Goal: Task Accomplishment & Management: Manage account settings

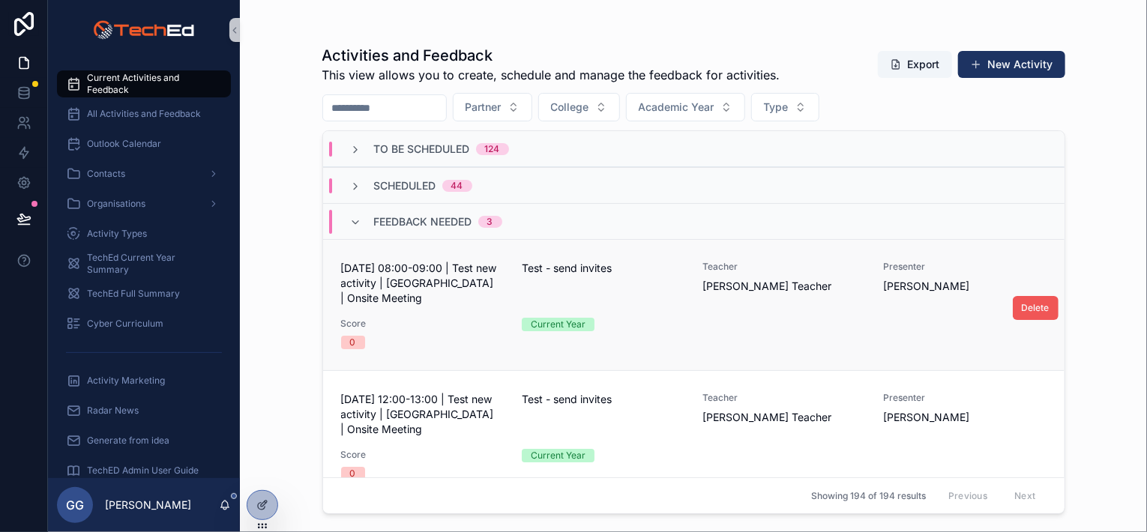
click at [1026, 310] on span "Delete" at bounding box center [1036, 308] width 28 height 12
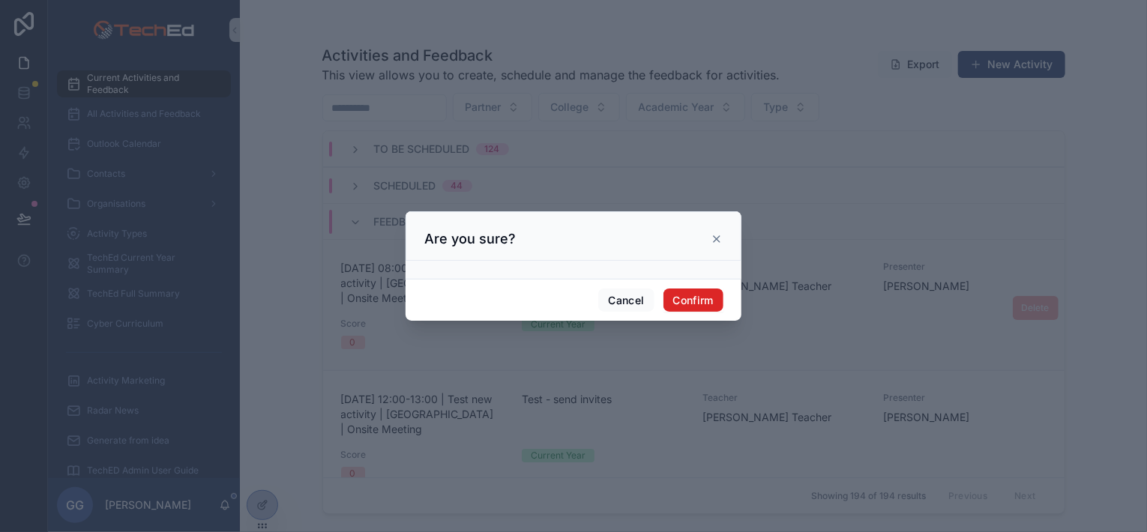
click at [703, 304] on button "Confirm" at bounding box center [694, 301] width 60 height 24
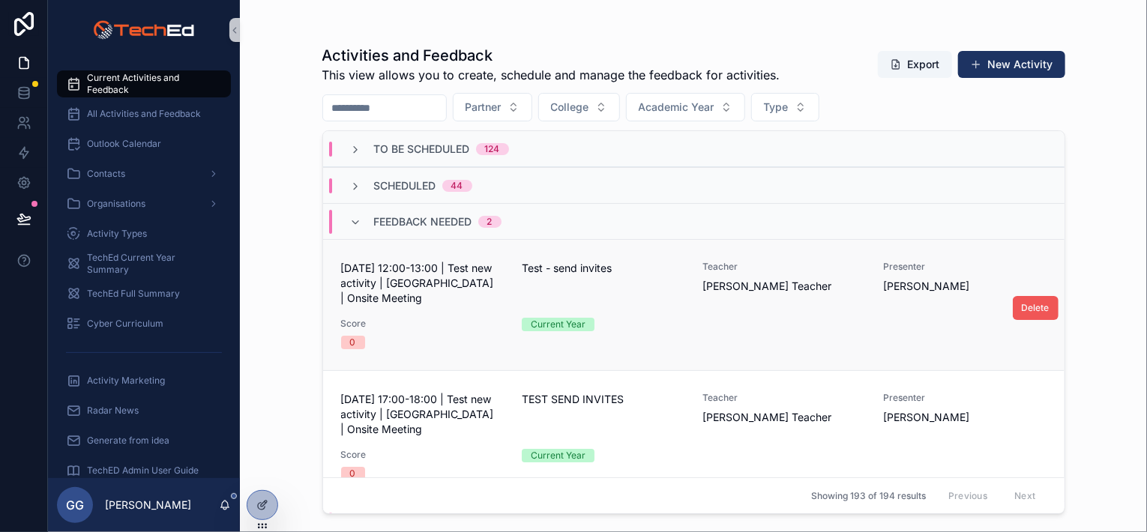
click at [1013, 311] on button "Delete" at bounding box center [1036, 308] width 46 height 24
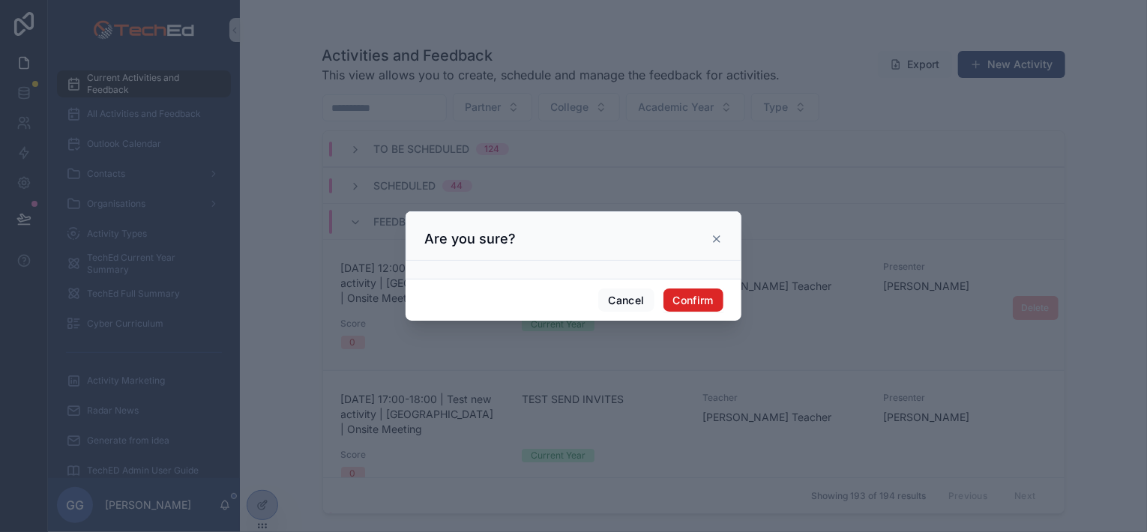
click at [678, 304] on button "Confirm" at bounding box center [694, 301] width 60 height 24
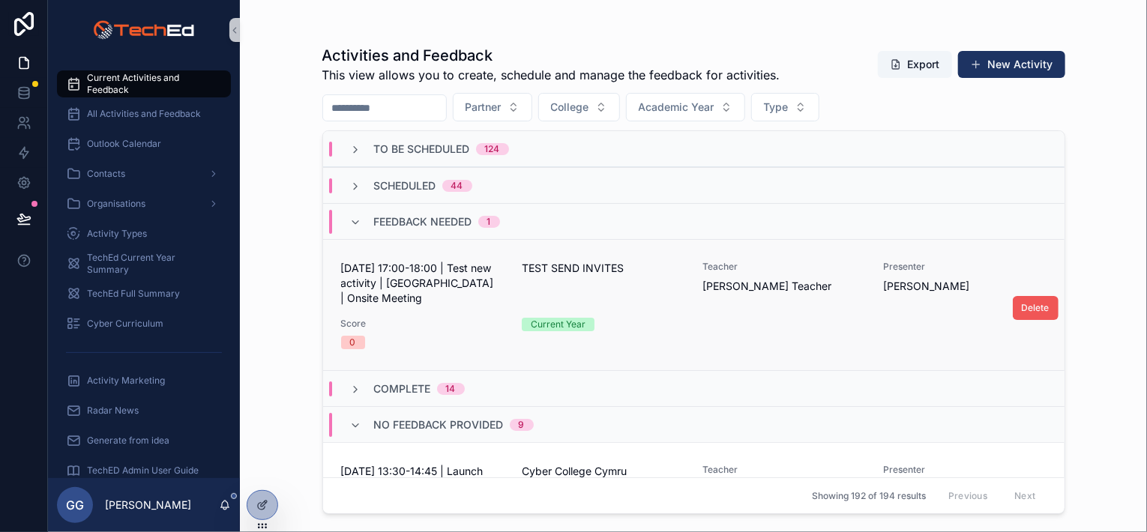
click at [1042, 307] on button "Delete" at bounding box center [1036, 308] width 46 height 24
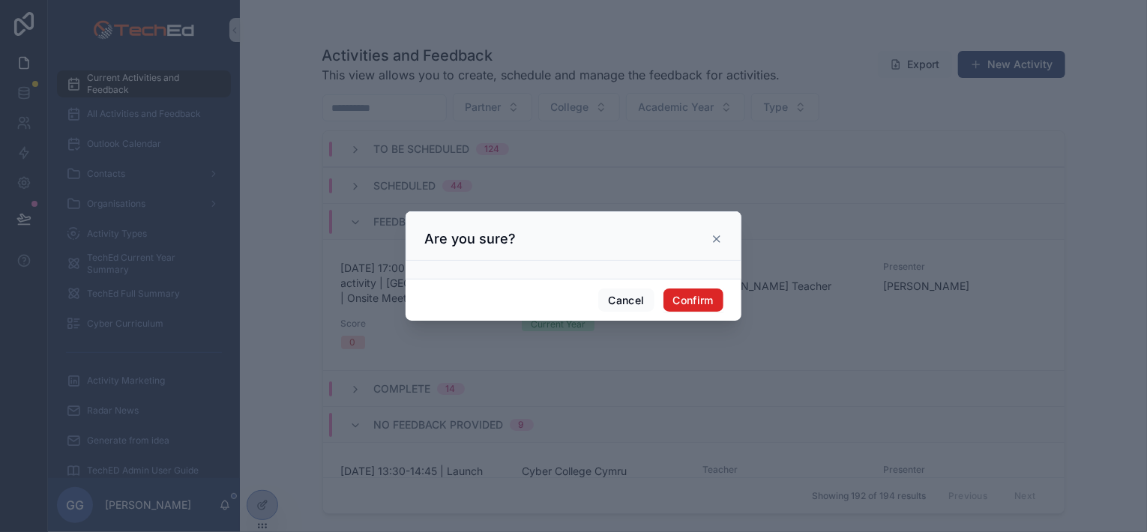
click at [671, 301] on button "Confirm" at bounding box center [694, 301] width 60 height 24
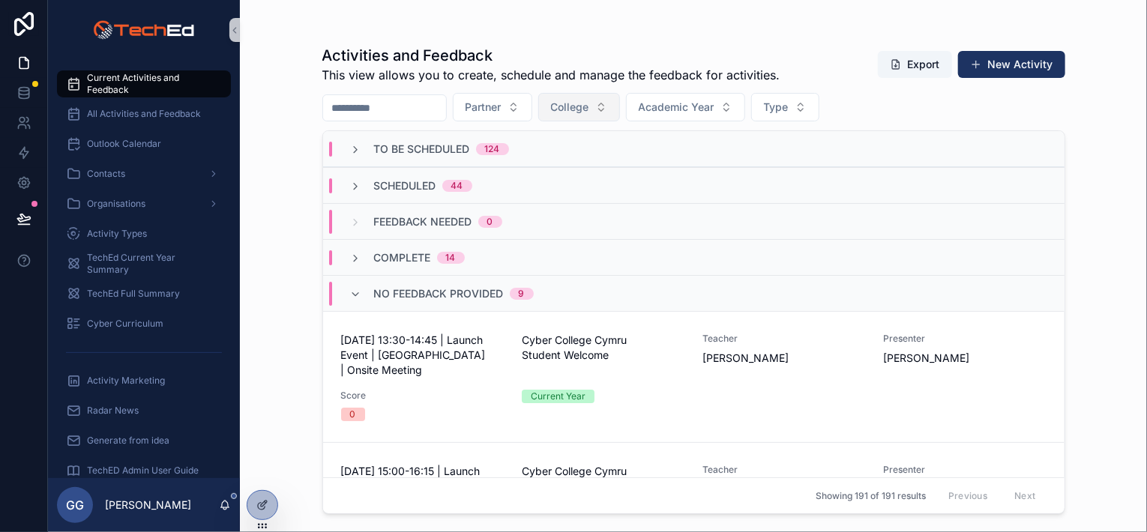
click at [589, 113] on span "College" at bounding box center [570, 107] width 38 height 15
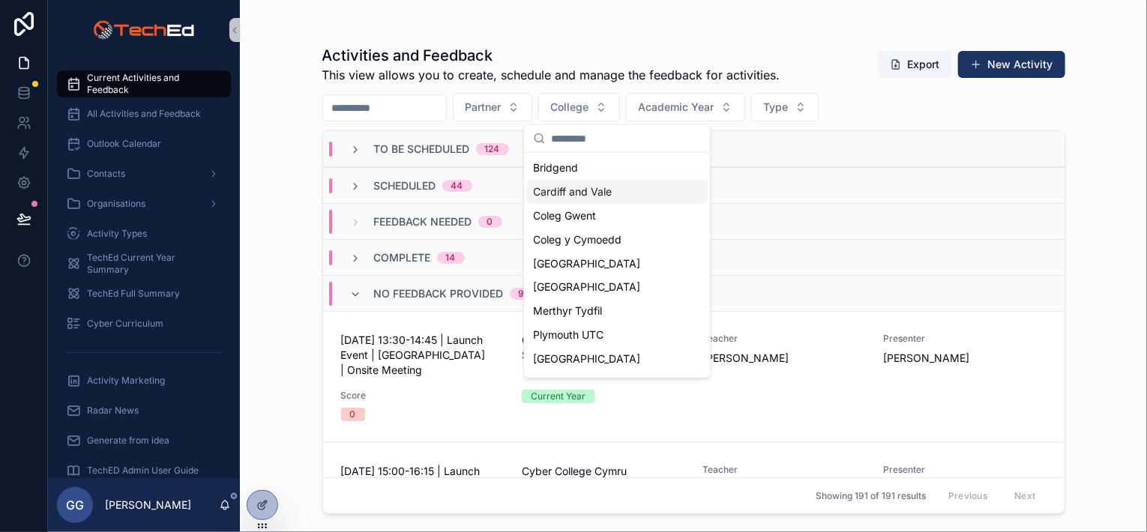
click at [591, 197] on span "Cardiff and Vale" at bounding box center [572, 191] width 79 height 15
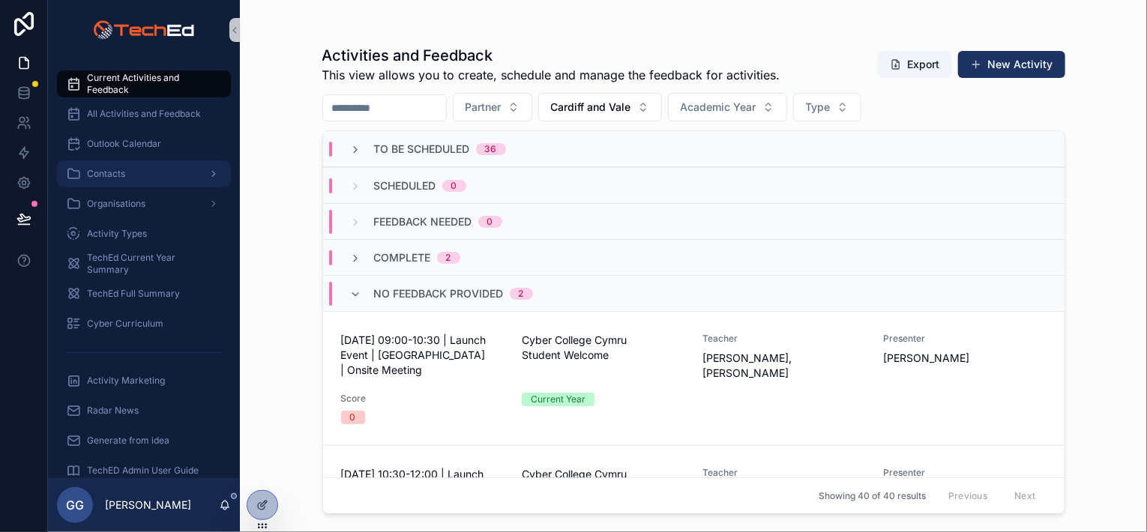
click at [120, 173] on span "Contacts" at bounding box center [106, 174] width 38 height 12
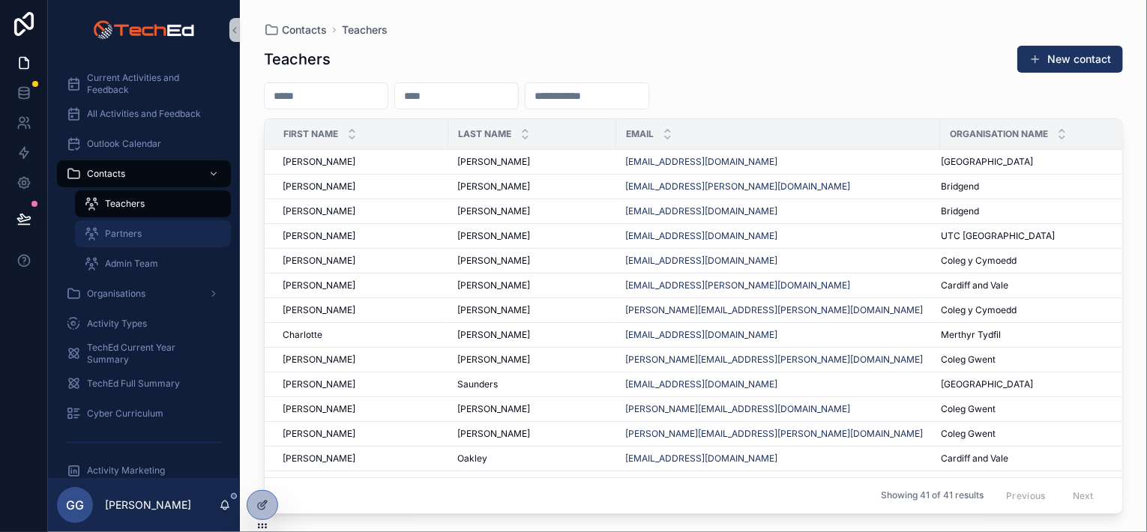
click at [126, 235] on span "Partners" at bounding box center [123, 234] width 37 height 12
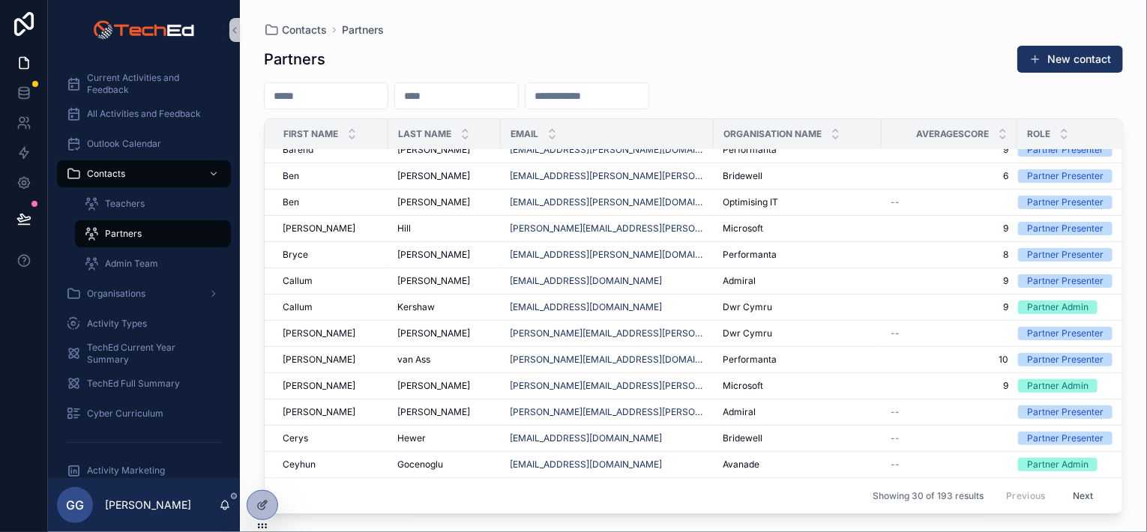
scroll to position [465, 0]
click at [1081, 488] on button "Next" at bounding box center [1084, 495] width 42 height 23
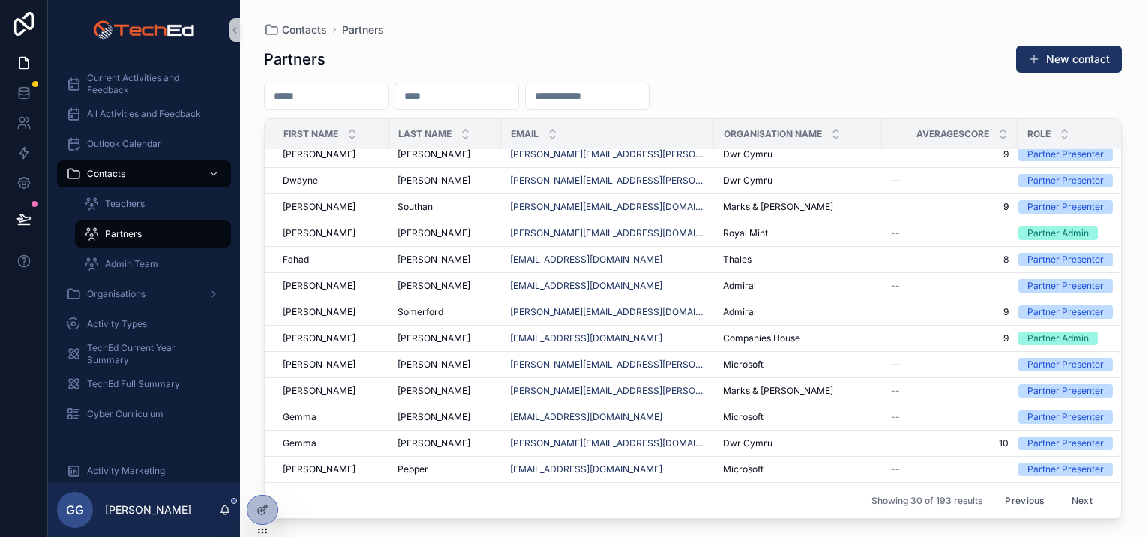
scroll to position [461, 0]
click at [127, 82] on span "Current Activities and Feedback" at bounding box center [151, 84] width 129 height 24
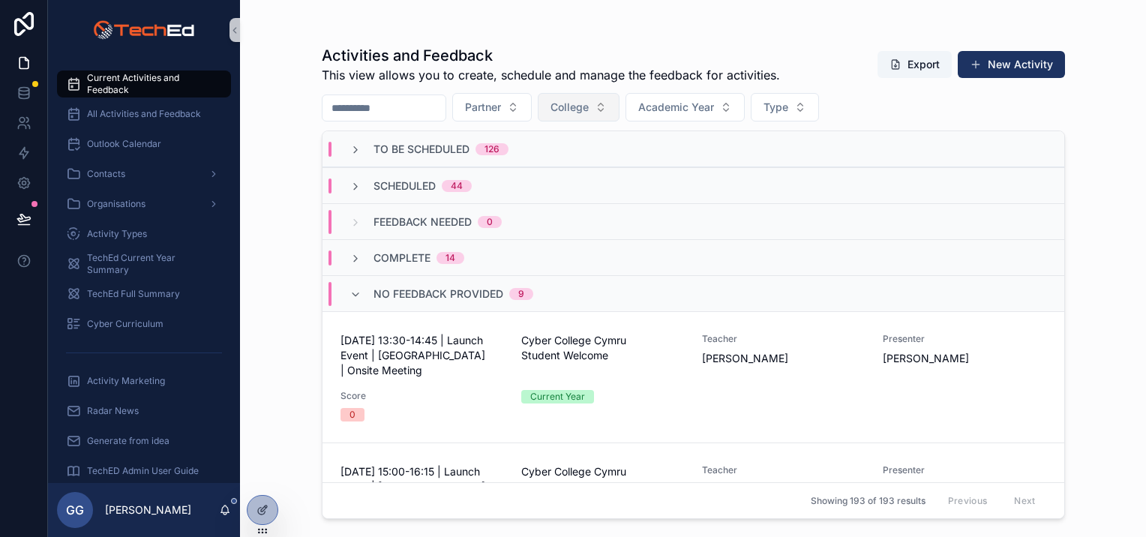
click at [589, 108] on span "College" at bounding box center [569, 107] width 38 height 15
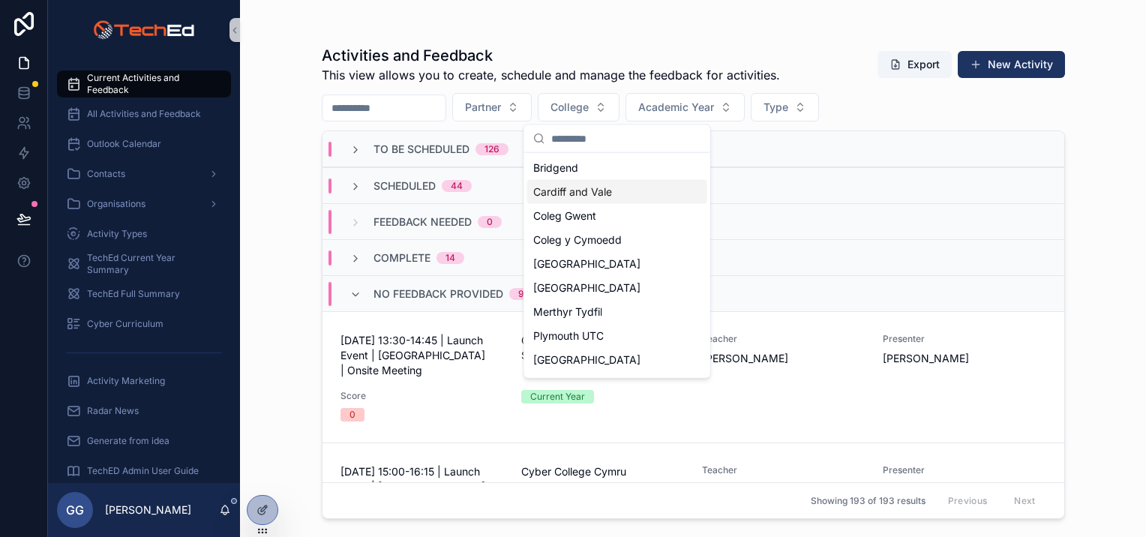
click at [609, 192] on span "Cardiff and Vale" at bounding box center [572, 191] width 79 height 15
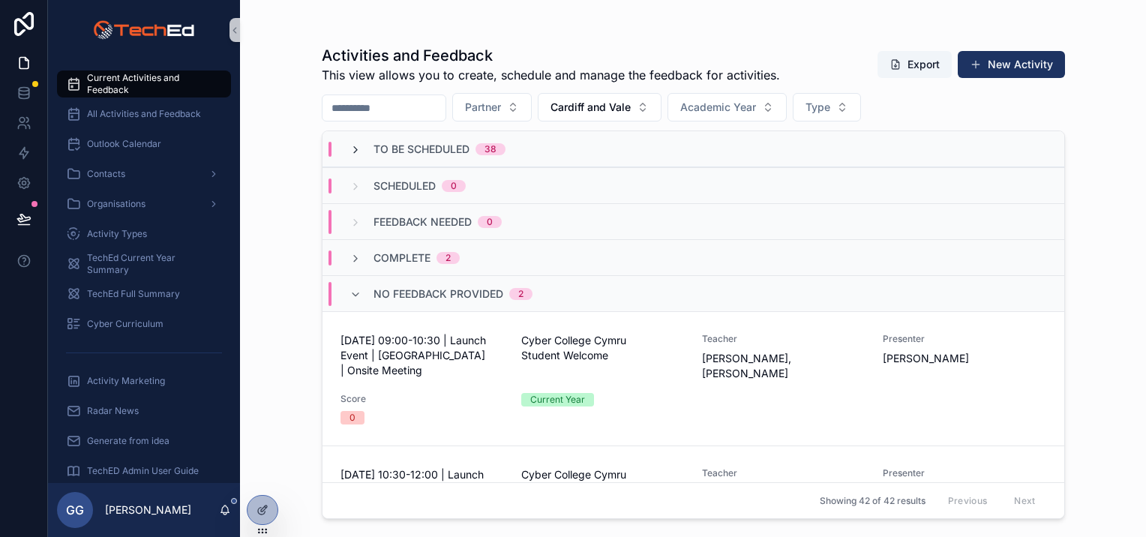
click at [352, 149] on icon "scrollable content" at bounding box center [355, 150] width 12 height 12
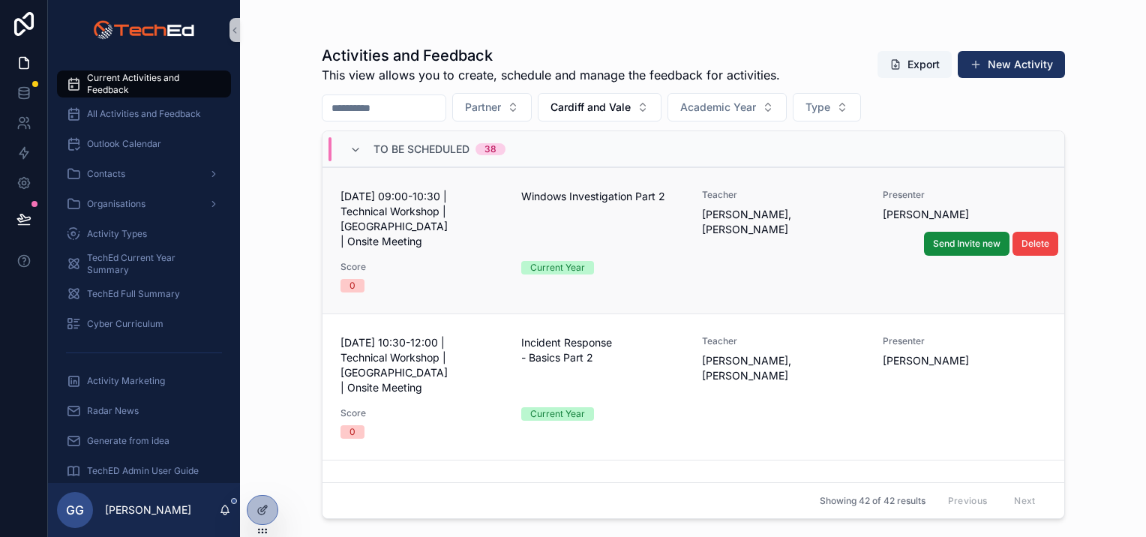
click at [723, 235] on div "[DATE] 09:00-10:30 | Technical Workshop | [GEOGRAPHIC_DATA] | Onsite Meeting Wi…" at bounding box center [693, 240] width 706 height 103
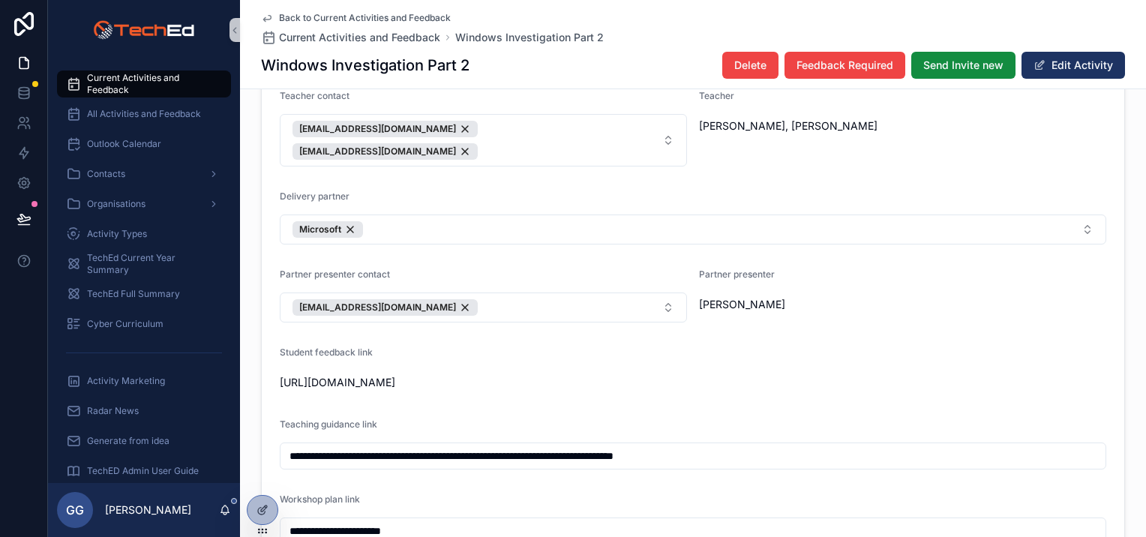
scroll to position [1050, 0]
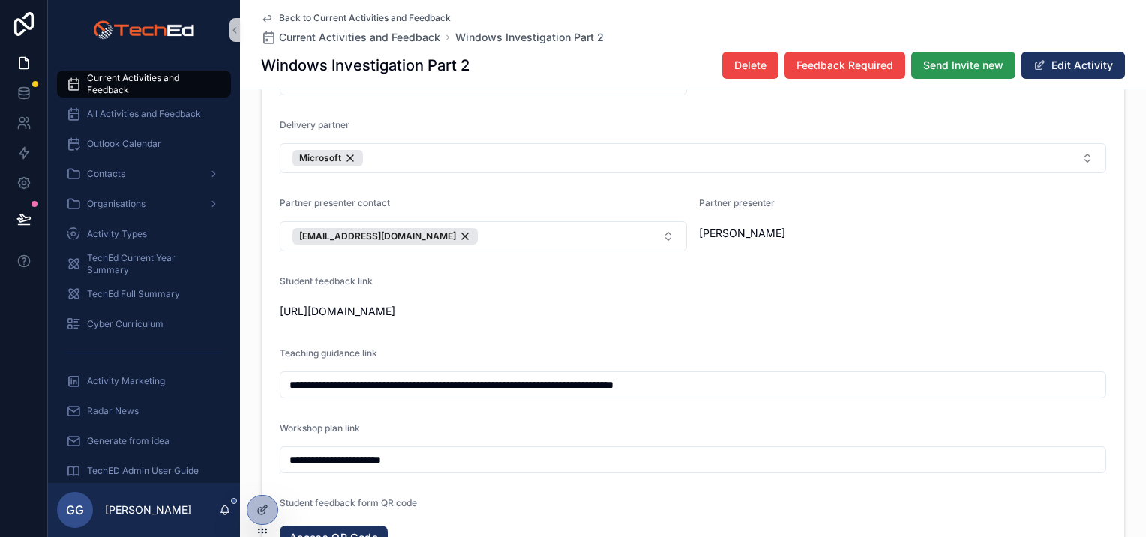
click at [965, 67] on span "Send Invite new" at bounding box center [963, 65] width 80 height 15
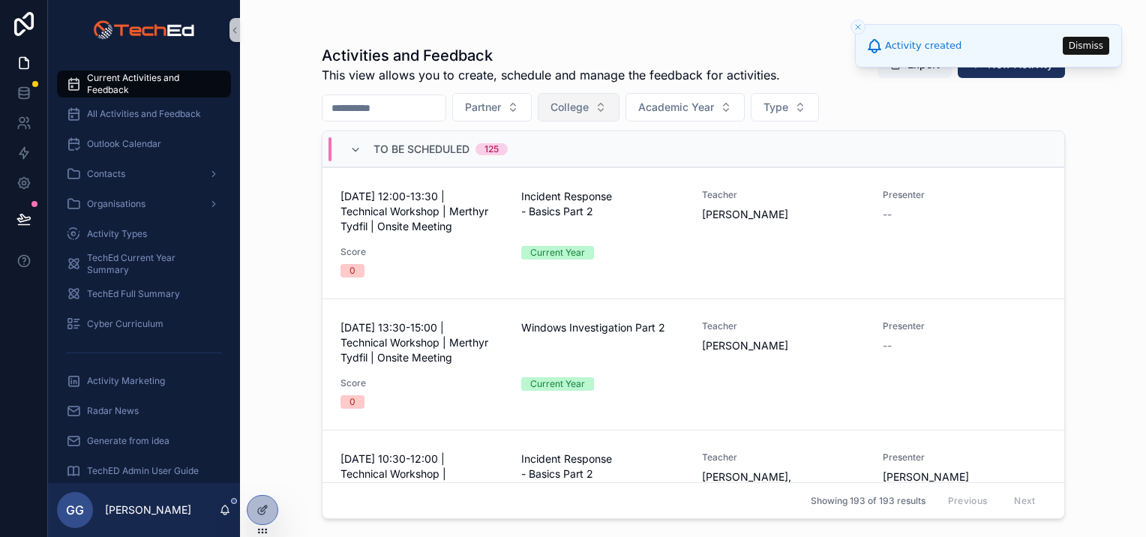
click at [589, 100] on span "College" at bounding box center [569, 107] width 38 height 15
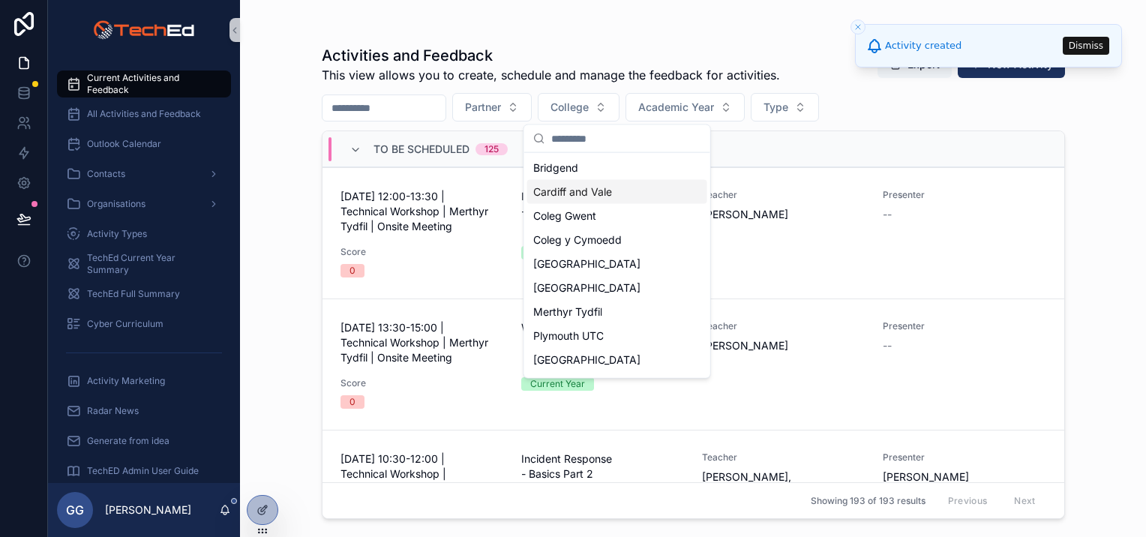
click at [589, 198] on span "Cardiff and Vale" at bounding box center [572, 191] width 79 height 15
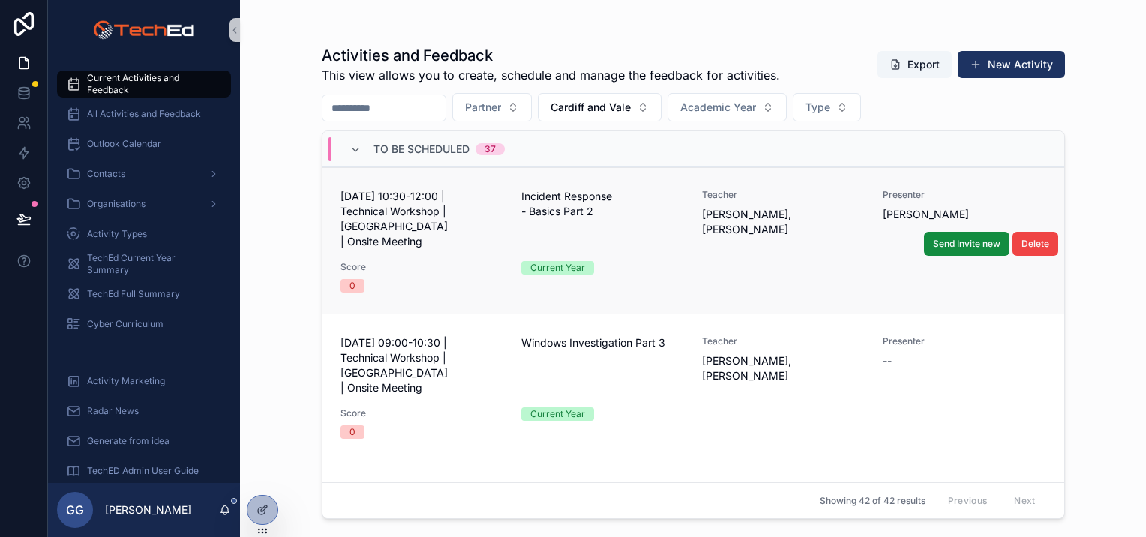
click at [690, 247] on div "[DATE] 10:30-12:00 | Technical Workshop | [GEOGRAPHIC_DATA] and Vale | Onsite M…" at bounding box center [693, 240] width 706 height 103
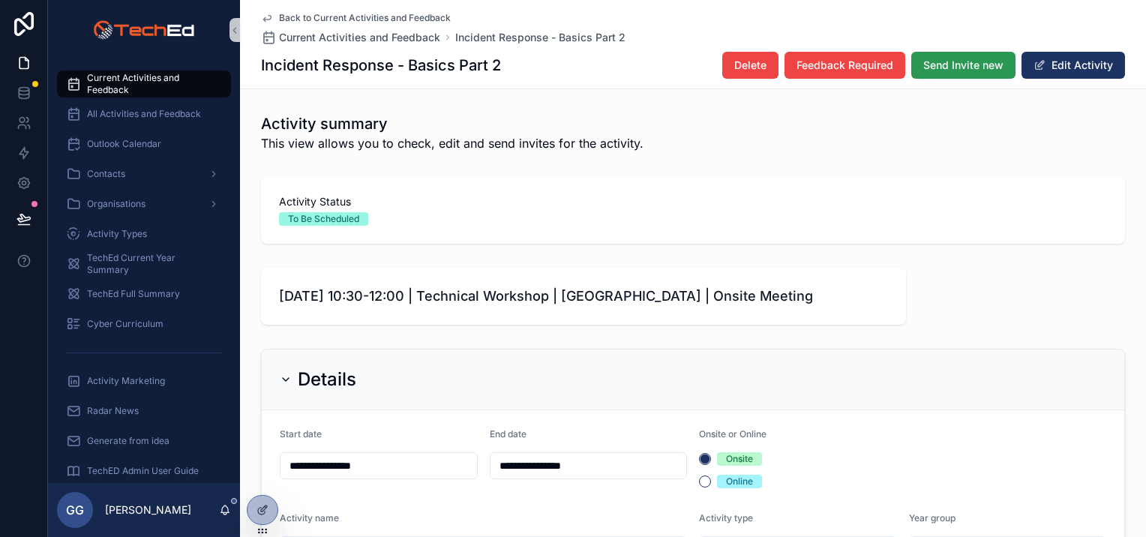
click at [942, 75] on button "Send Invite new" at bounding box center [963, 65] width 104 height 27
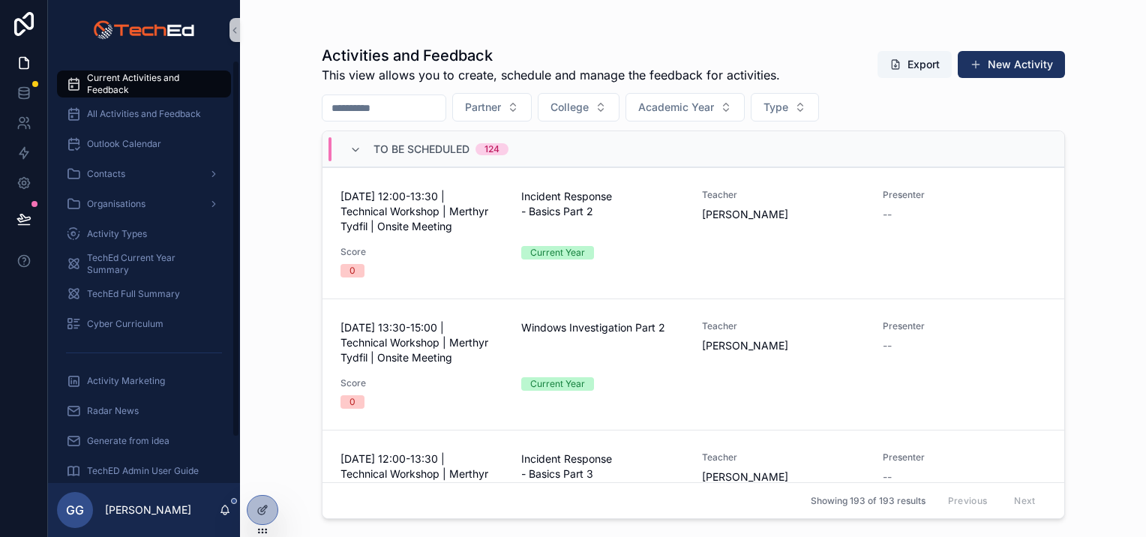
click at [361, 156] on div "To Be Scheduled 124" at bounding box center [428, 149] width 159 height 24
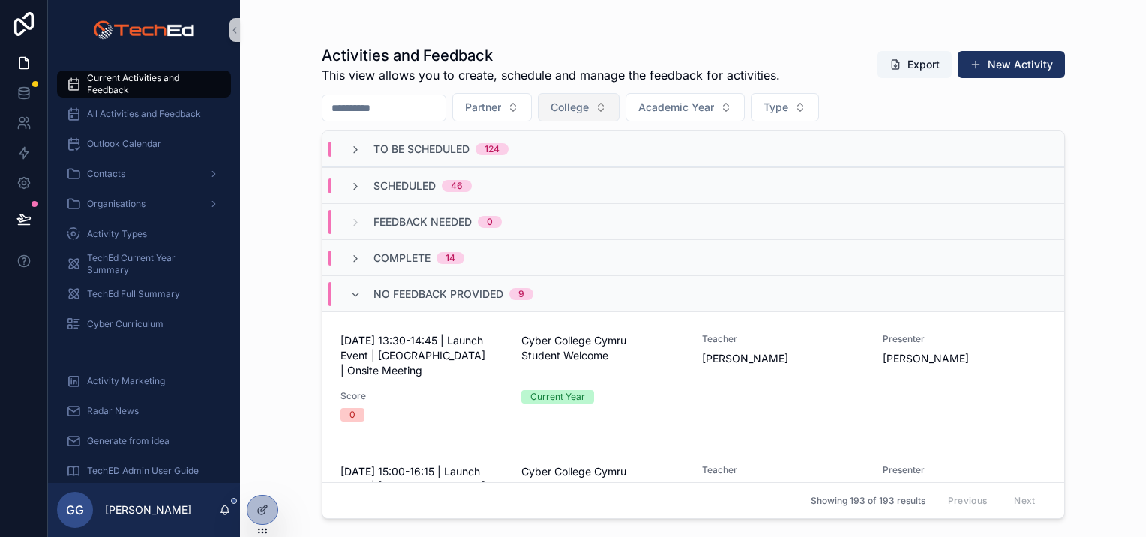
click at [589, 109] on span "College" at bounding box center [569, 107] width 38 height 15
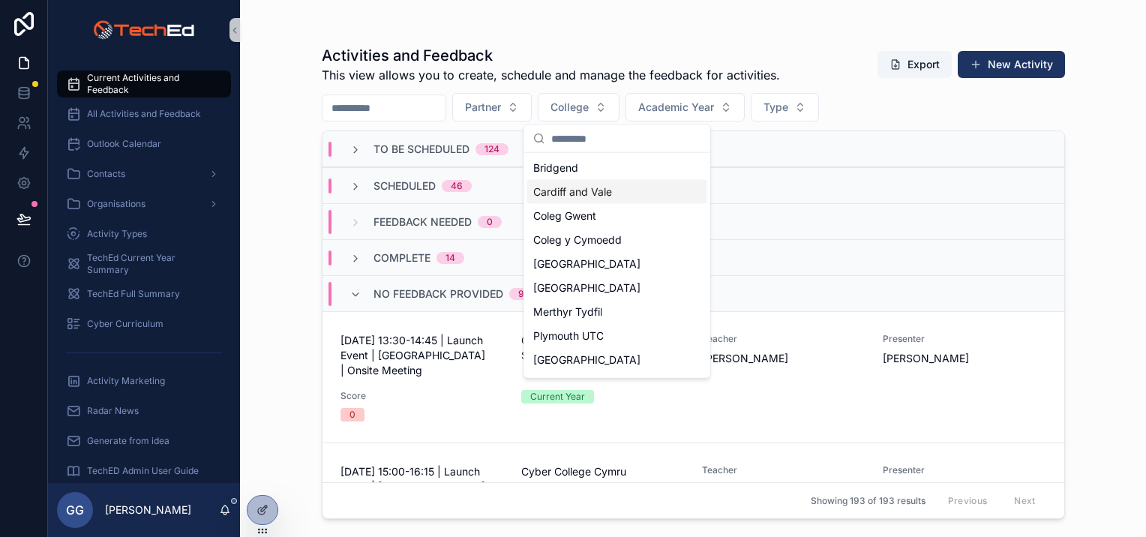
click at [607, 193] on span "Cardiff and Vale" at bounding box center [572, 191] width 79 height 15
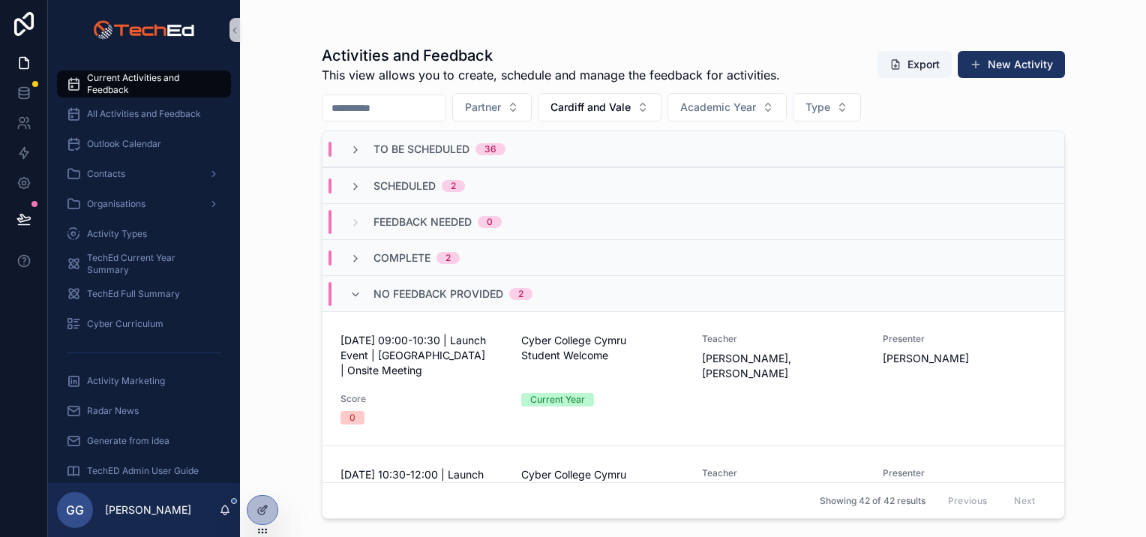
click at [414, 188] on span "Scheduled" at bounding box center [404, 185] width 62 height 15
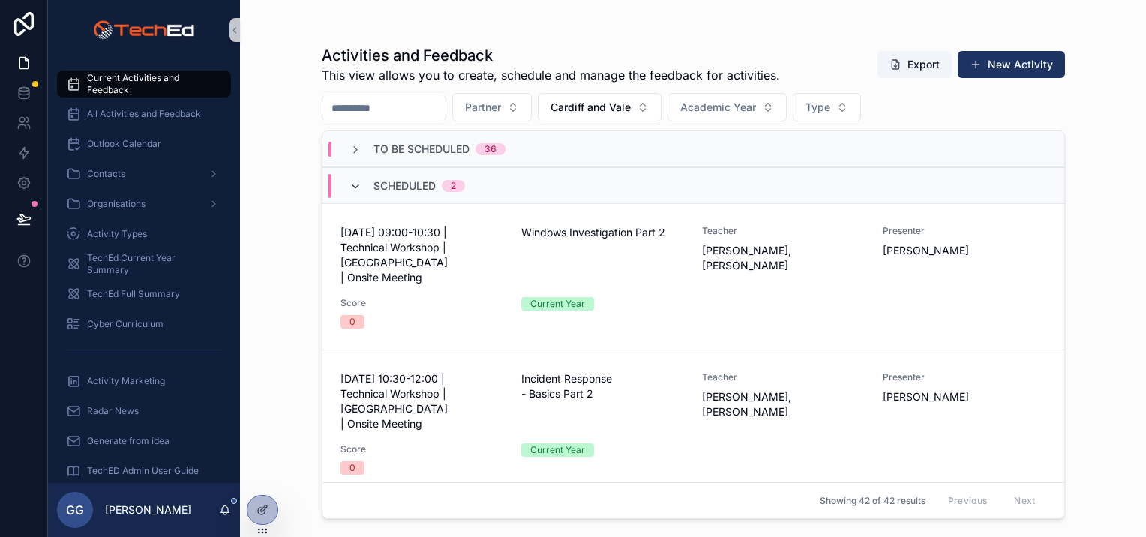
click at [353, 186] on icon "scrollable content" at bounding box center [355, 187] width 12 height 12
